Goal: Information Seeking & Learning: Learn about a topic

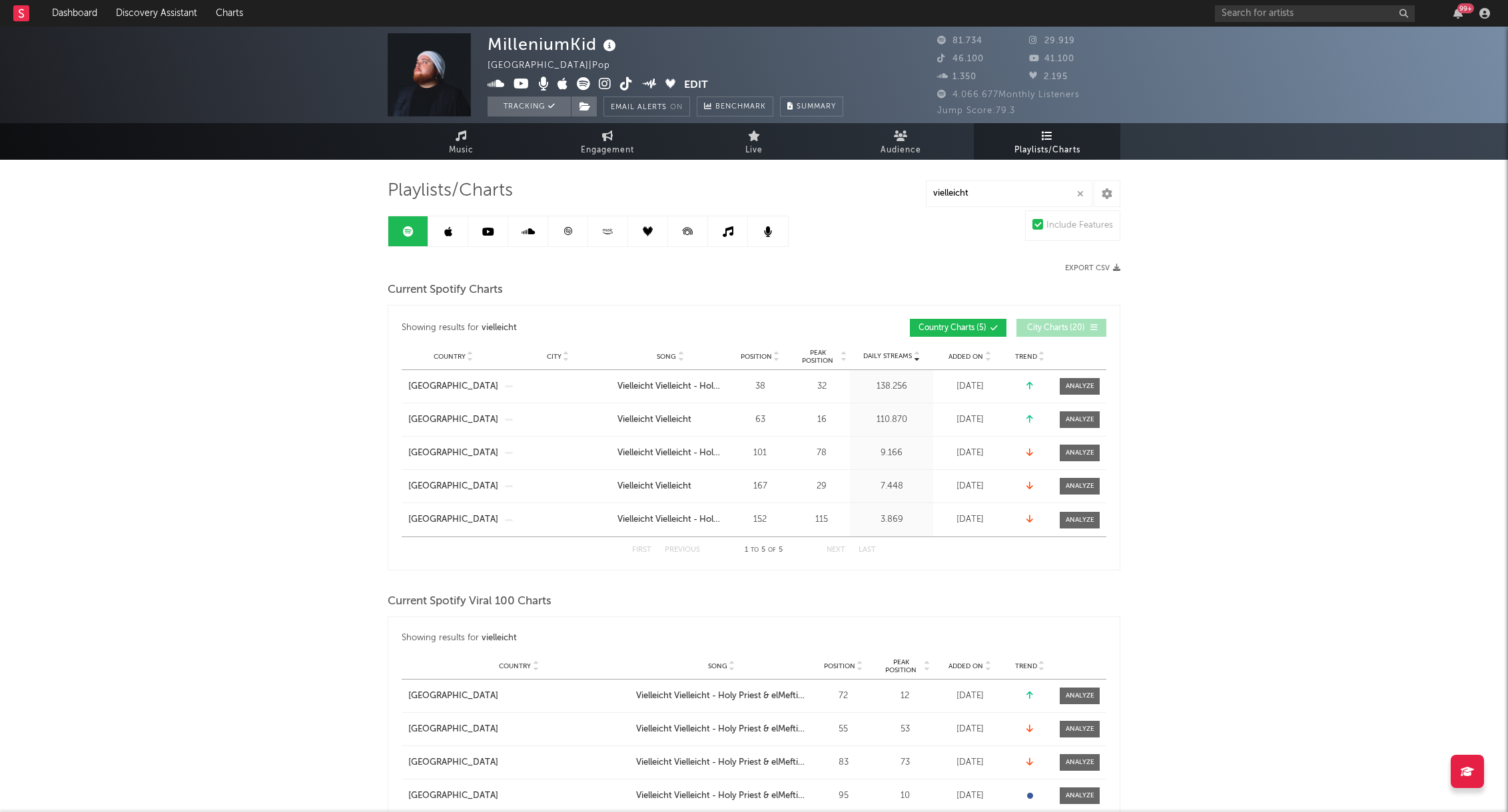
click at [572, 234] on link at bounding box center [568, 231] width 40 height 30
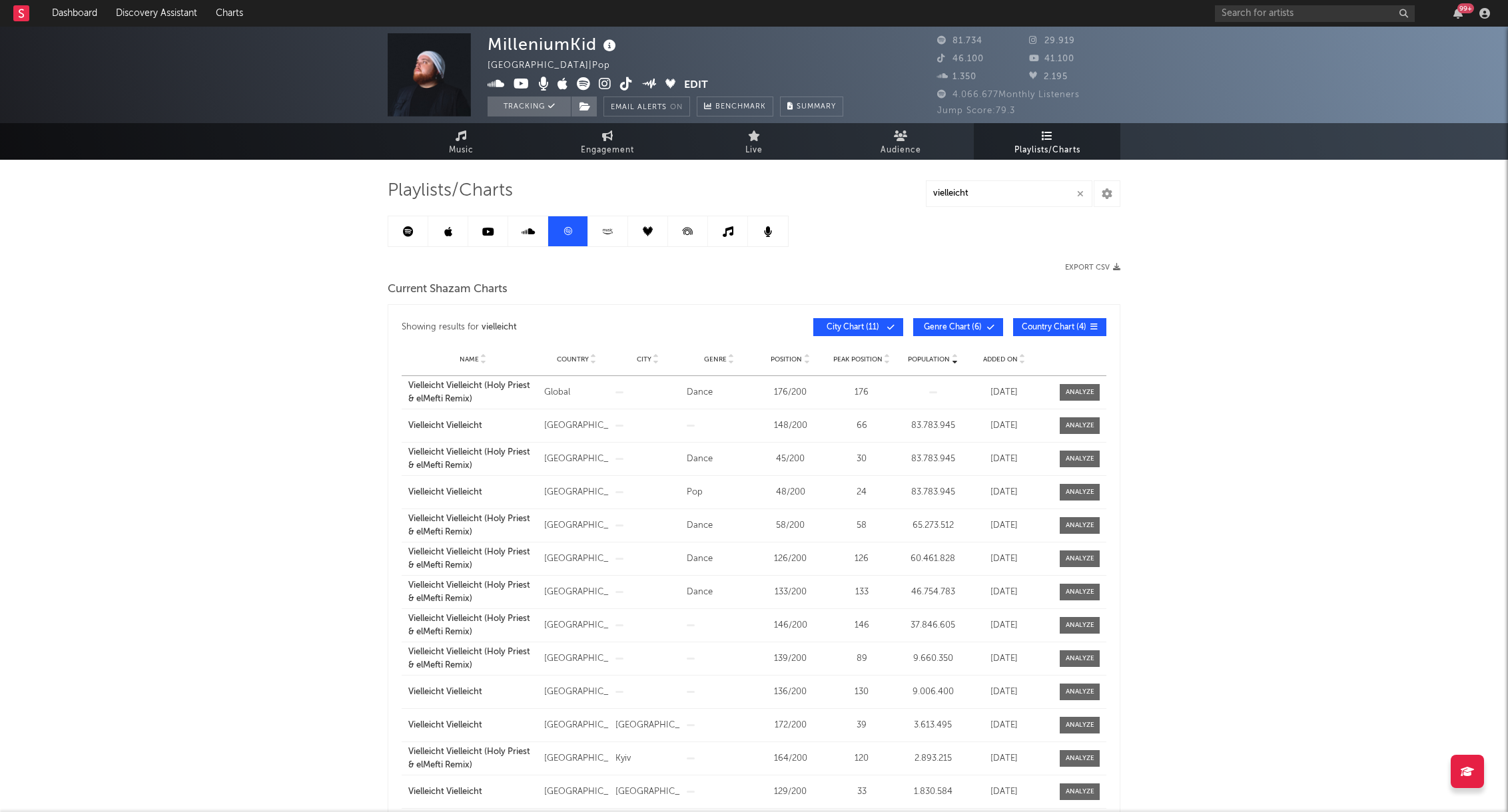
click at [860, 332] on button "City Chart ( 11 )" at bounding box center [858, 327] width 90 height 18
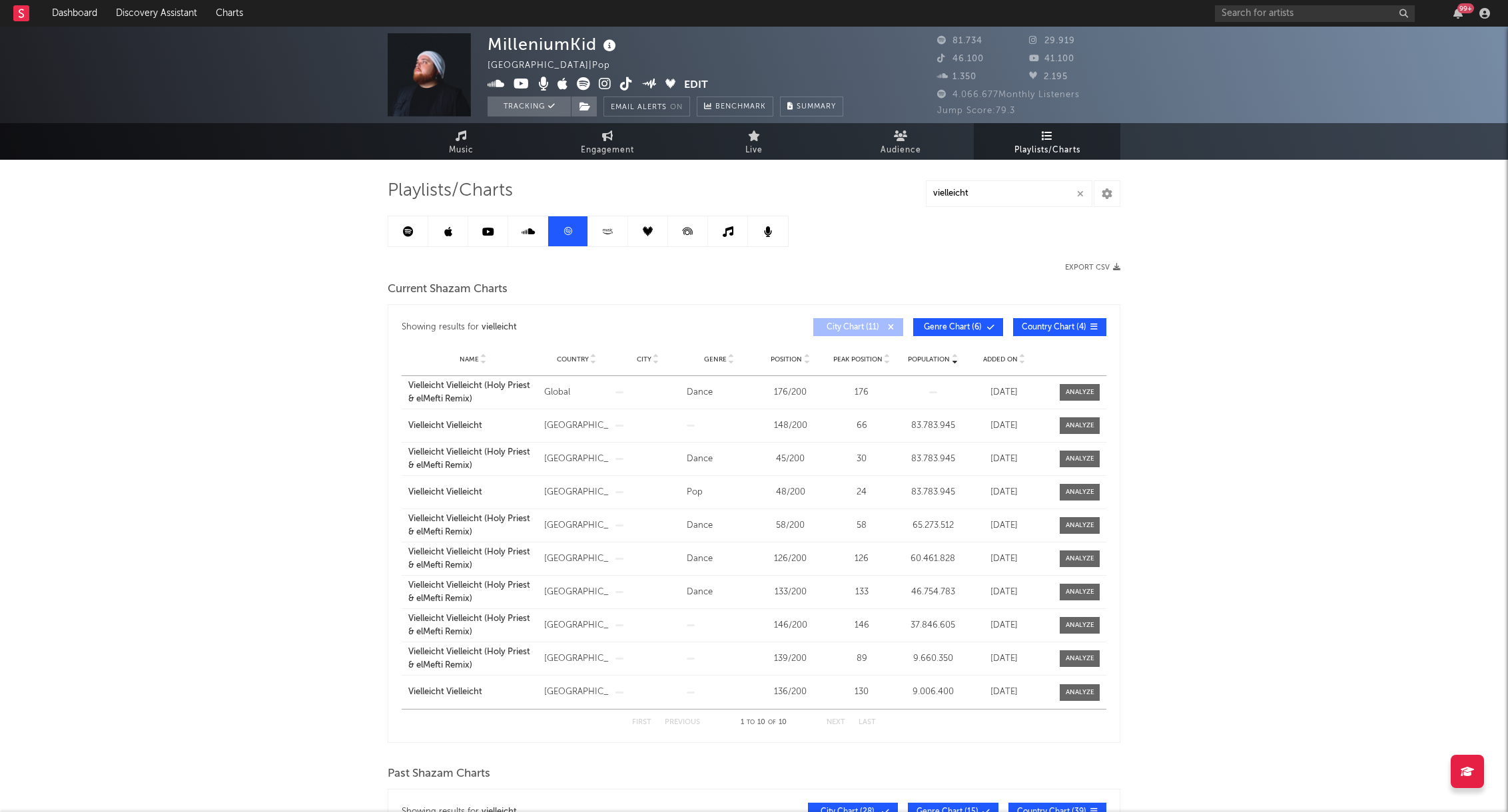
click at [938, 327] on span "Genre Chart ( 6 )" at bounding box center [952, 327] width 61 height 8
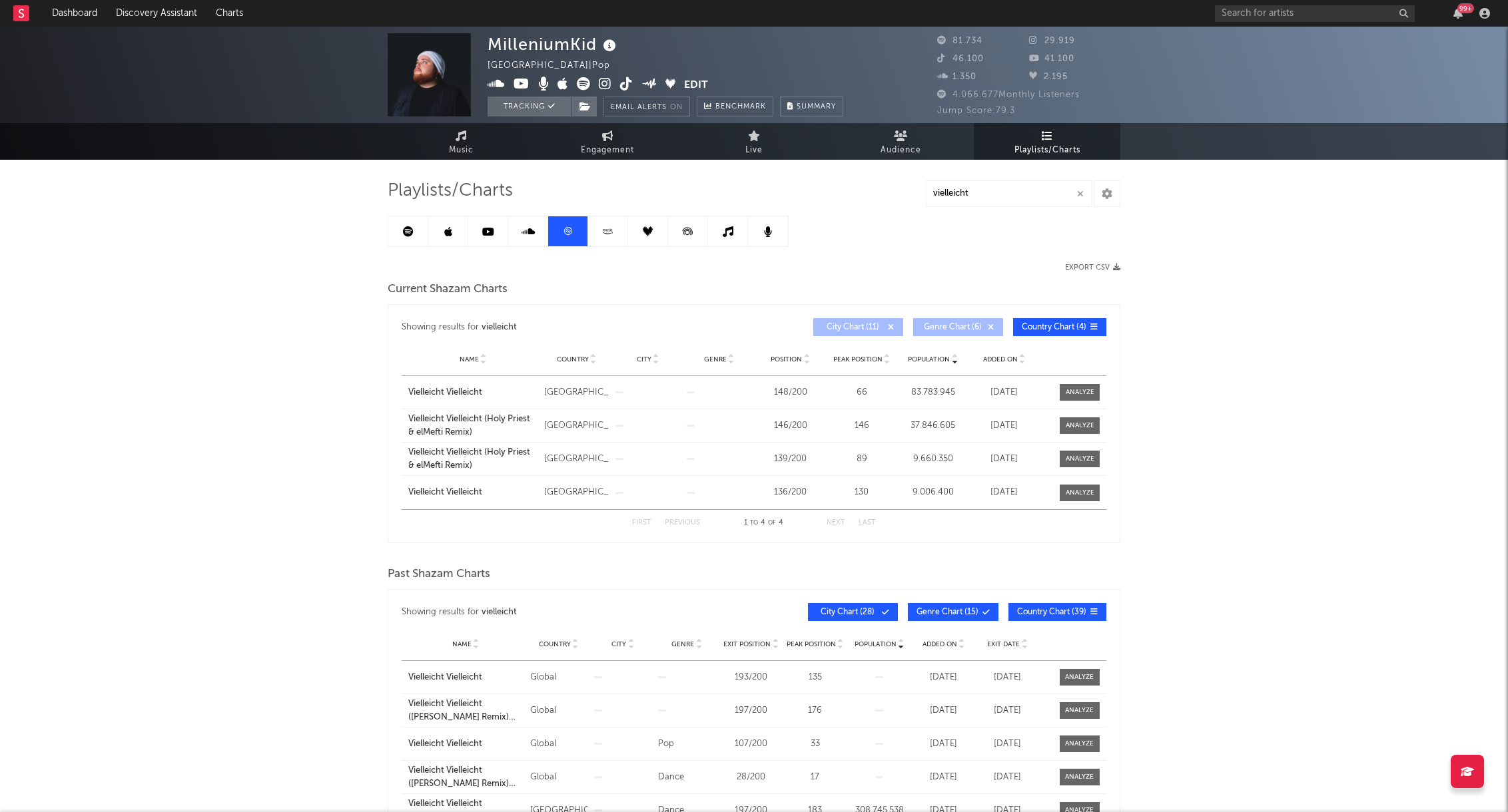
click at [938, 327] on span "Genre Chart ( 6 )" at bounding box center [952, 327] width 61 height 8
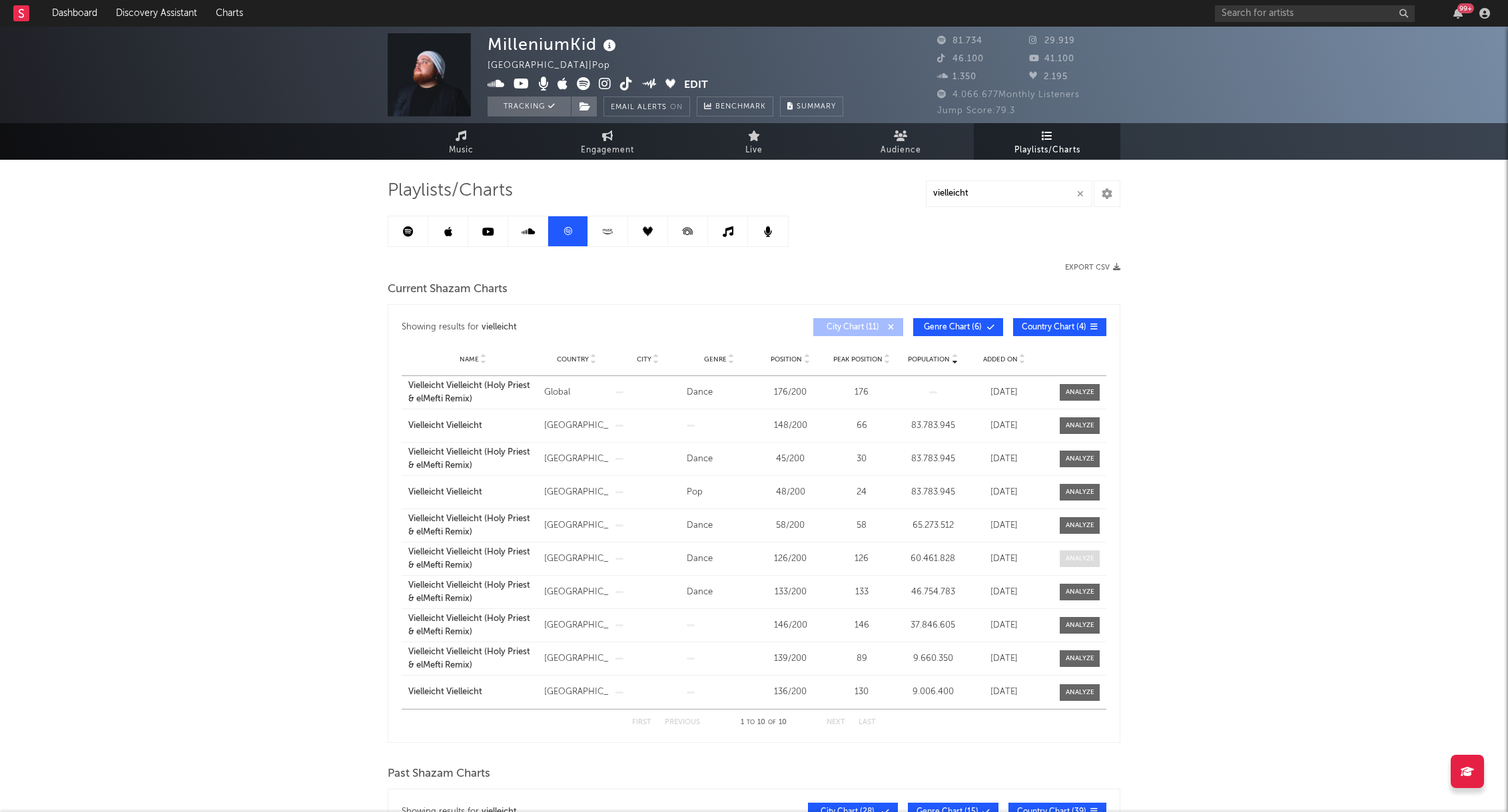
click at [1084, 560] on div at bounding box center [1080, 558] width 29 height 10
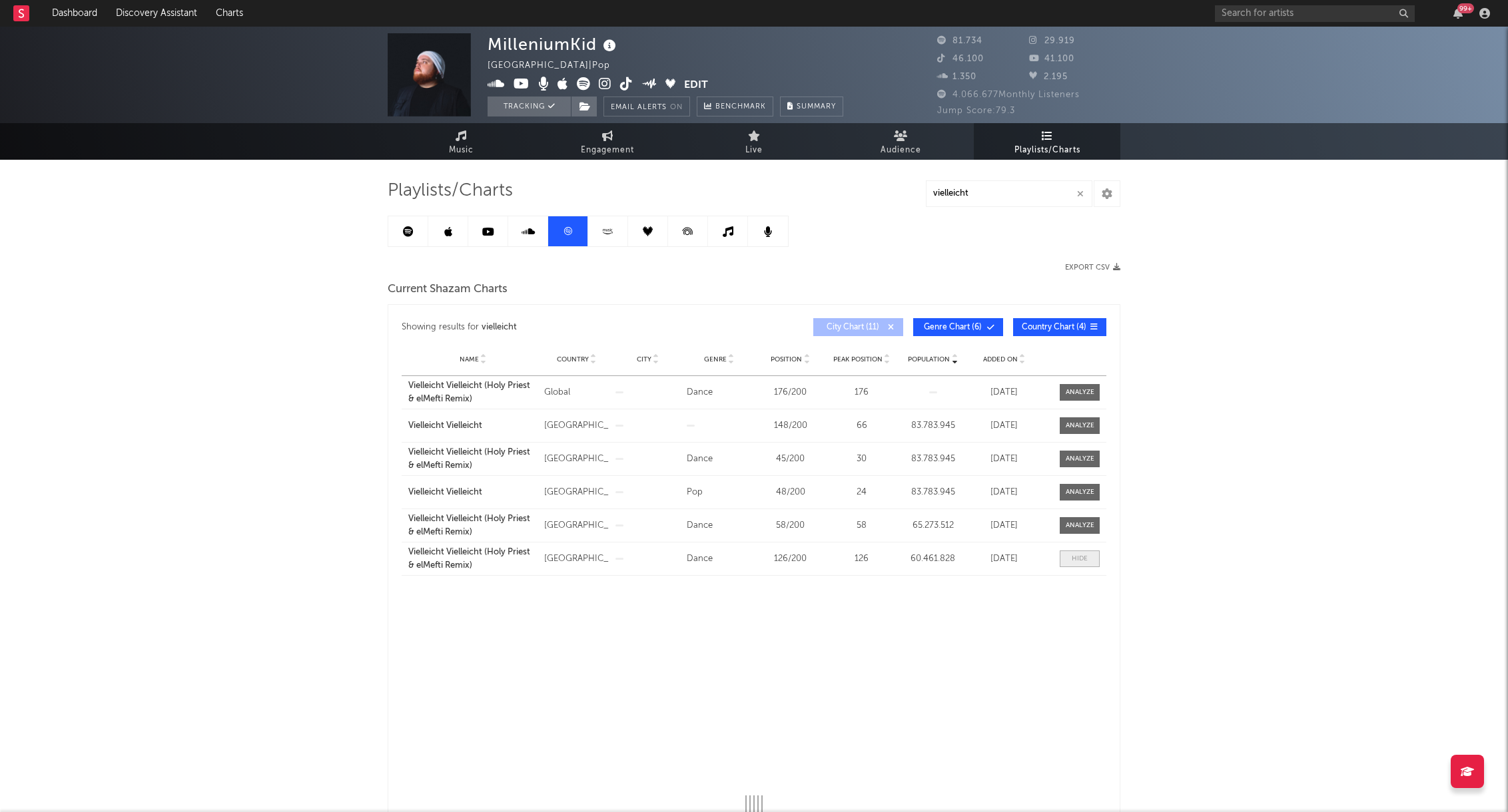
select select "All"
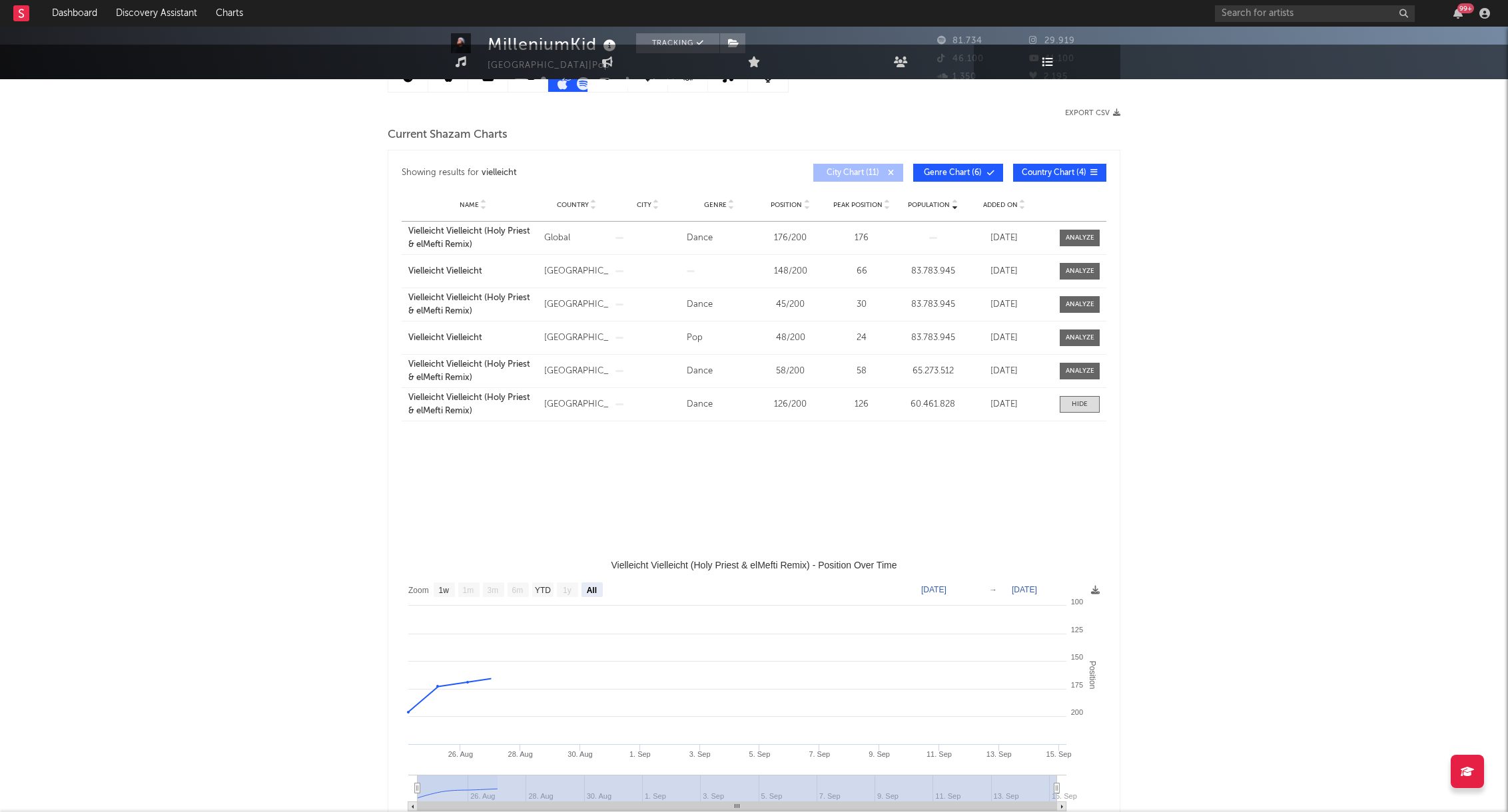
select select "3m"
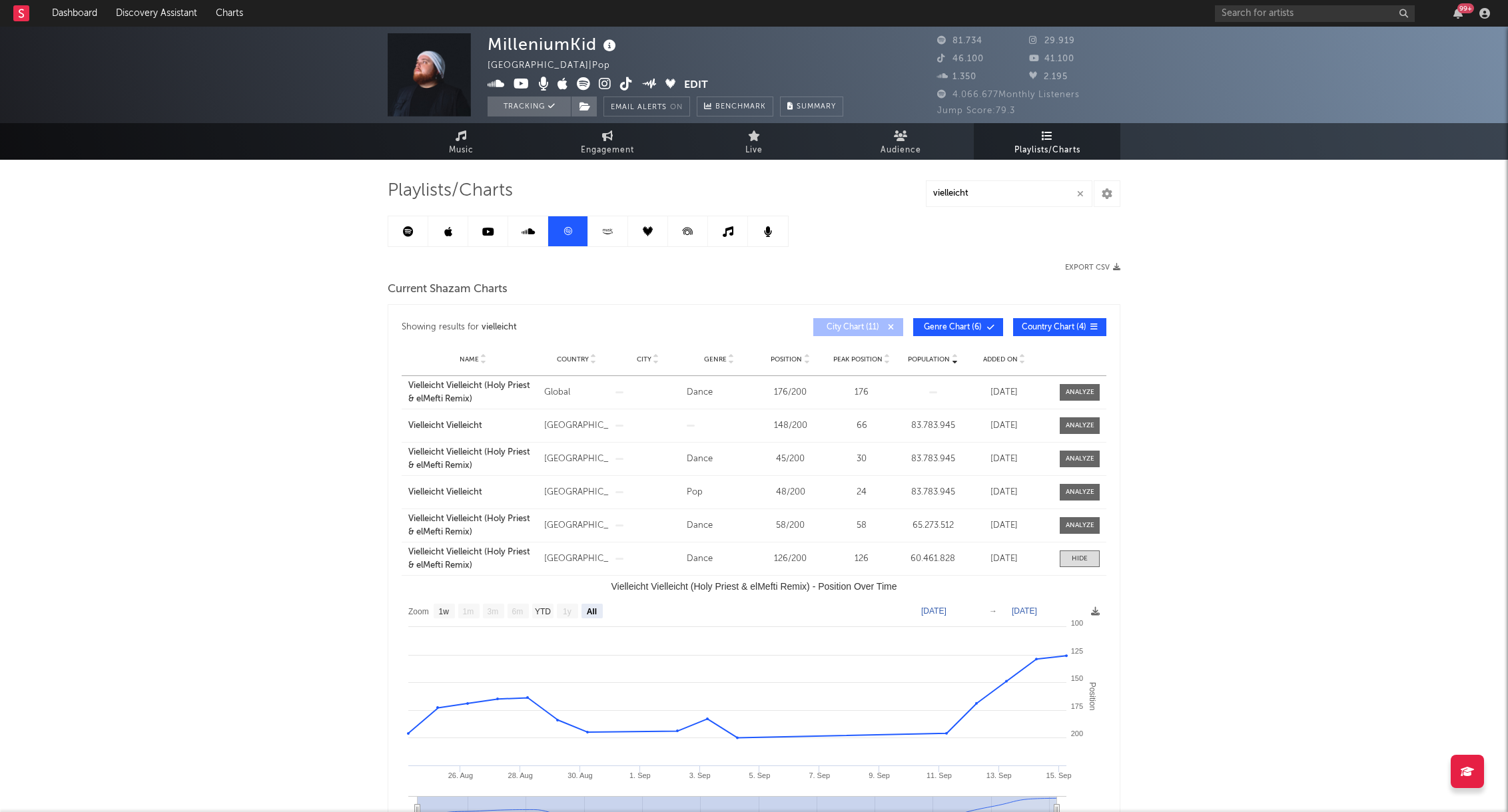
click at [608, 230] on icon at bounding box center [608, 230] width 16 height 10
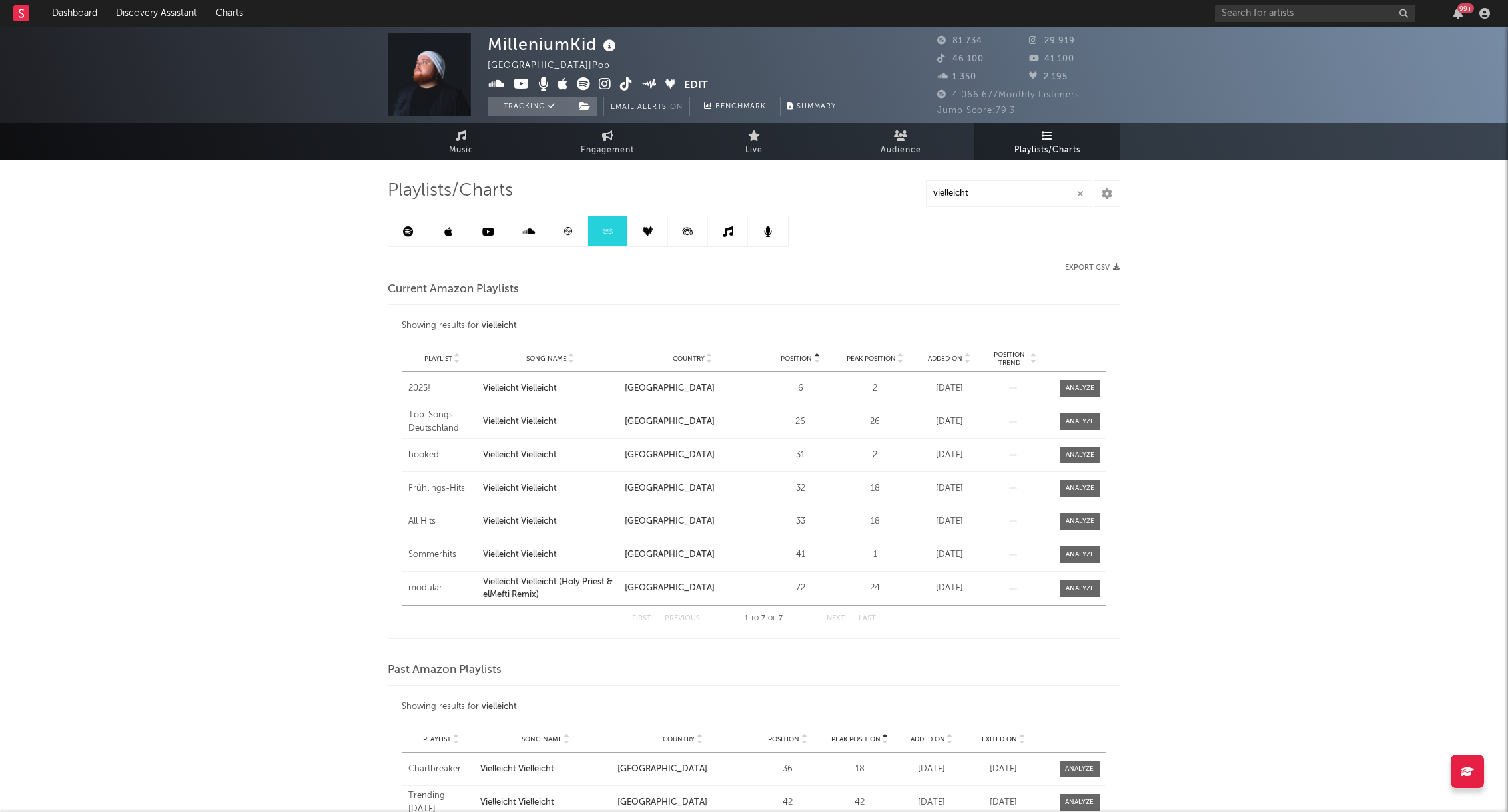
click at [650, 237] on link at bounding box center [648, 231] width 40 height 30
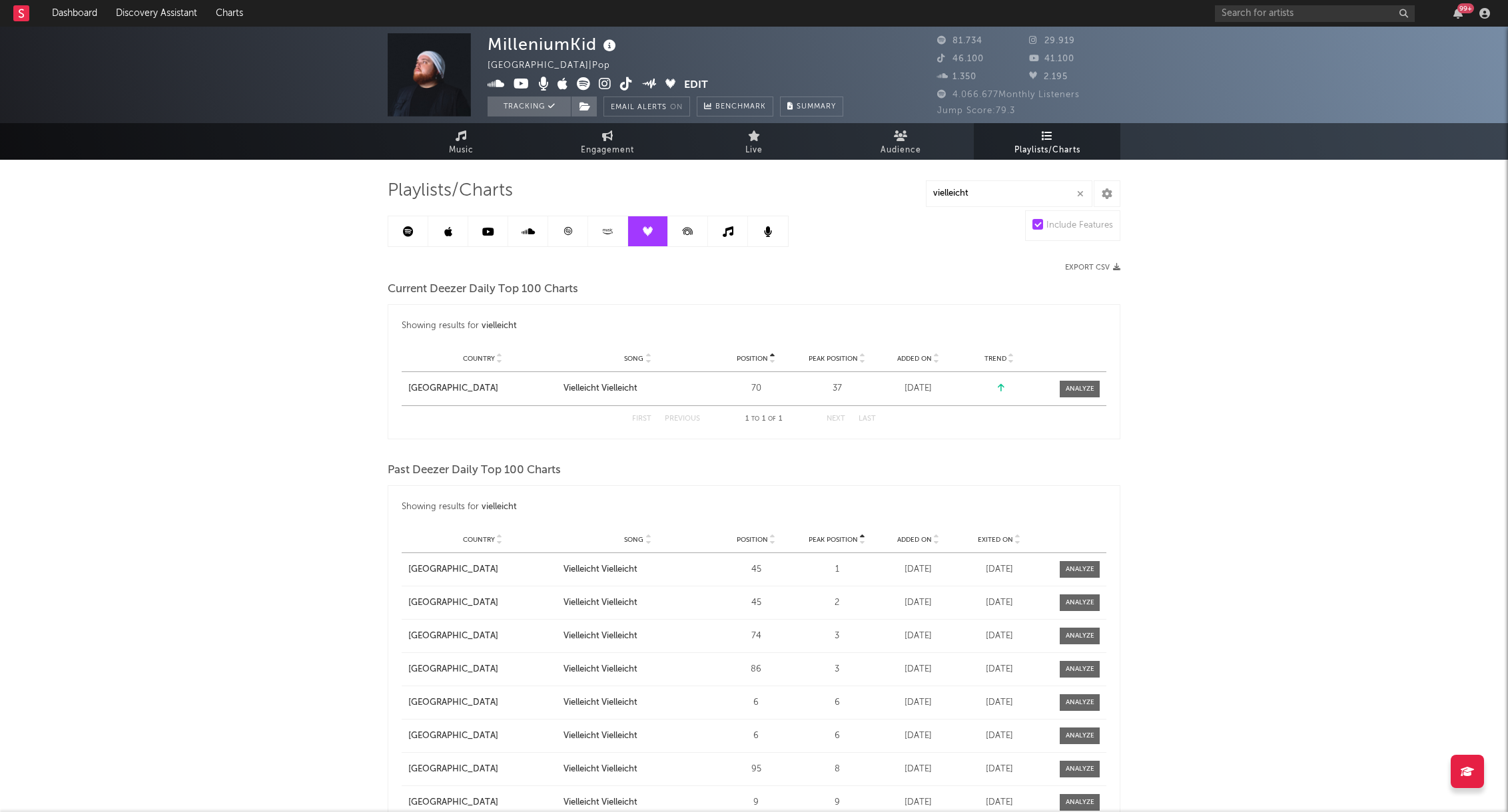
click at [687, 233] on icon at bounding box center [688, 231] width 30 height 30
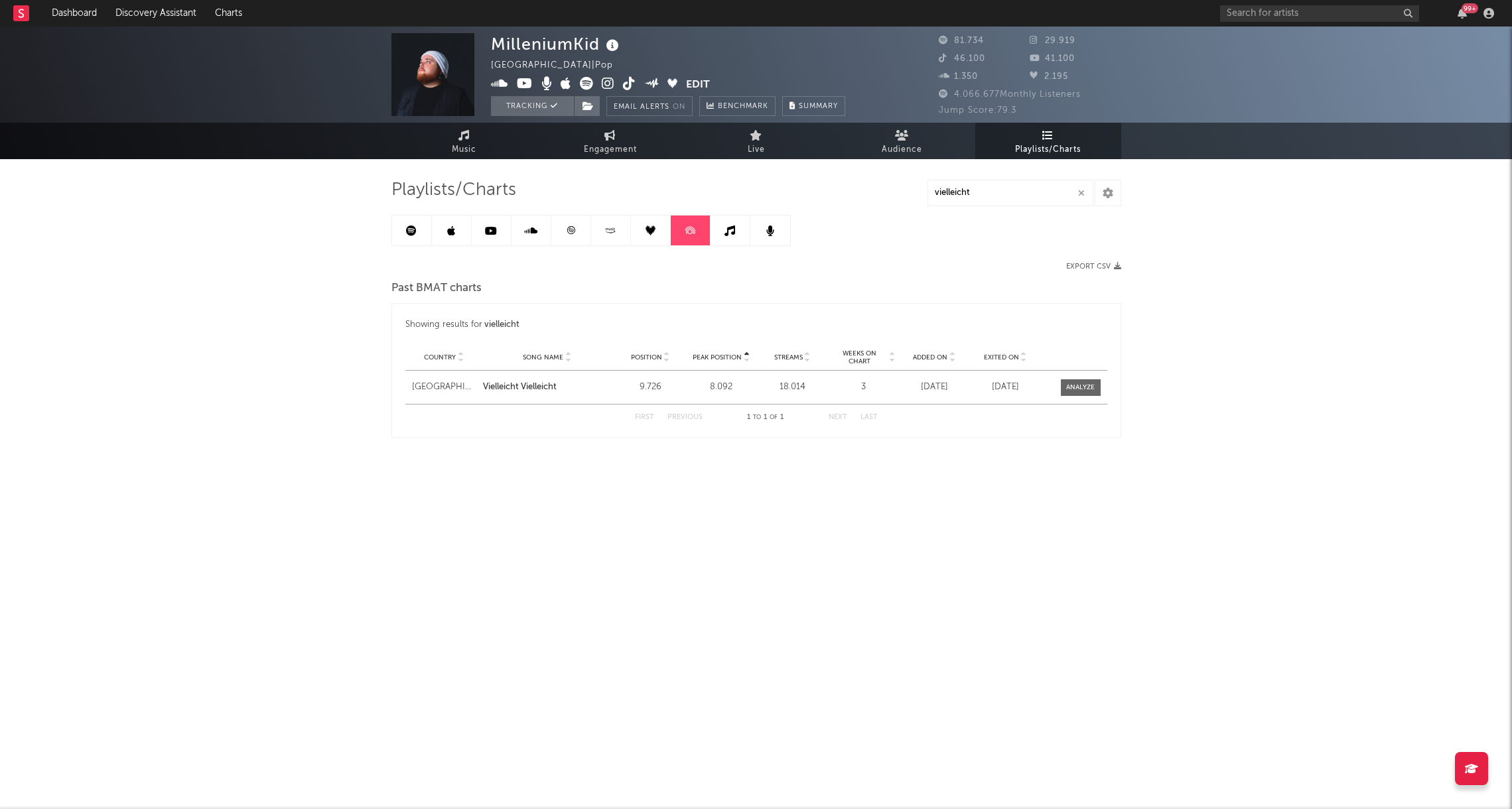
click at [438, 235] on link at bounding box center [452, 230] width 40 height 30
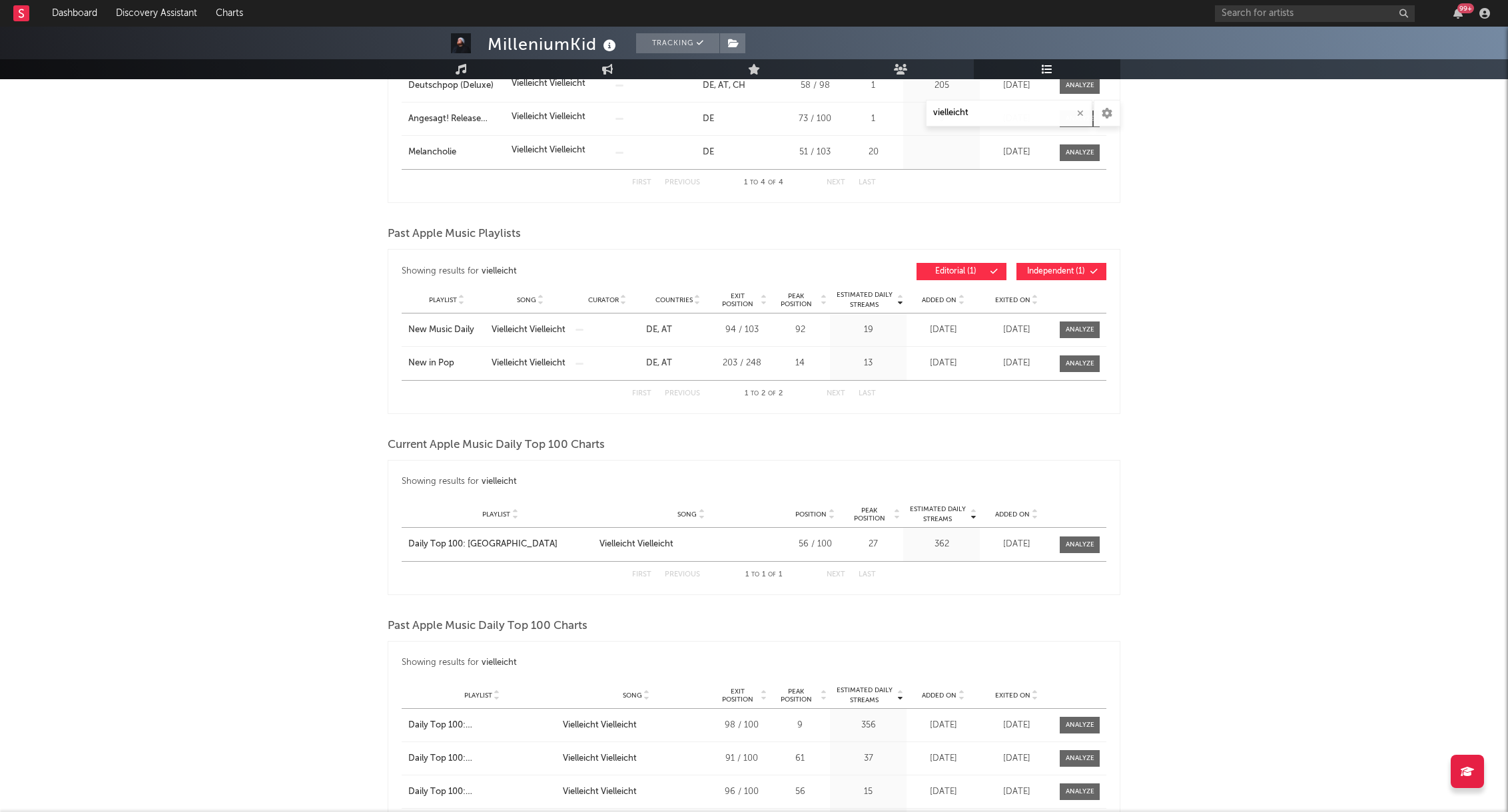
scroll to position [277, 0]
